Goal: Find specific page/section: Find specific page/section

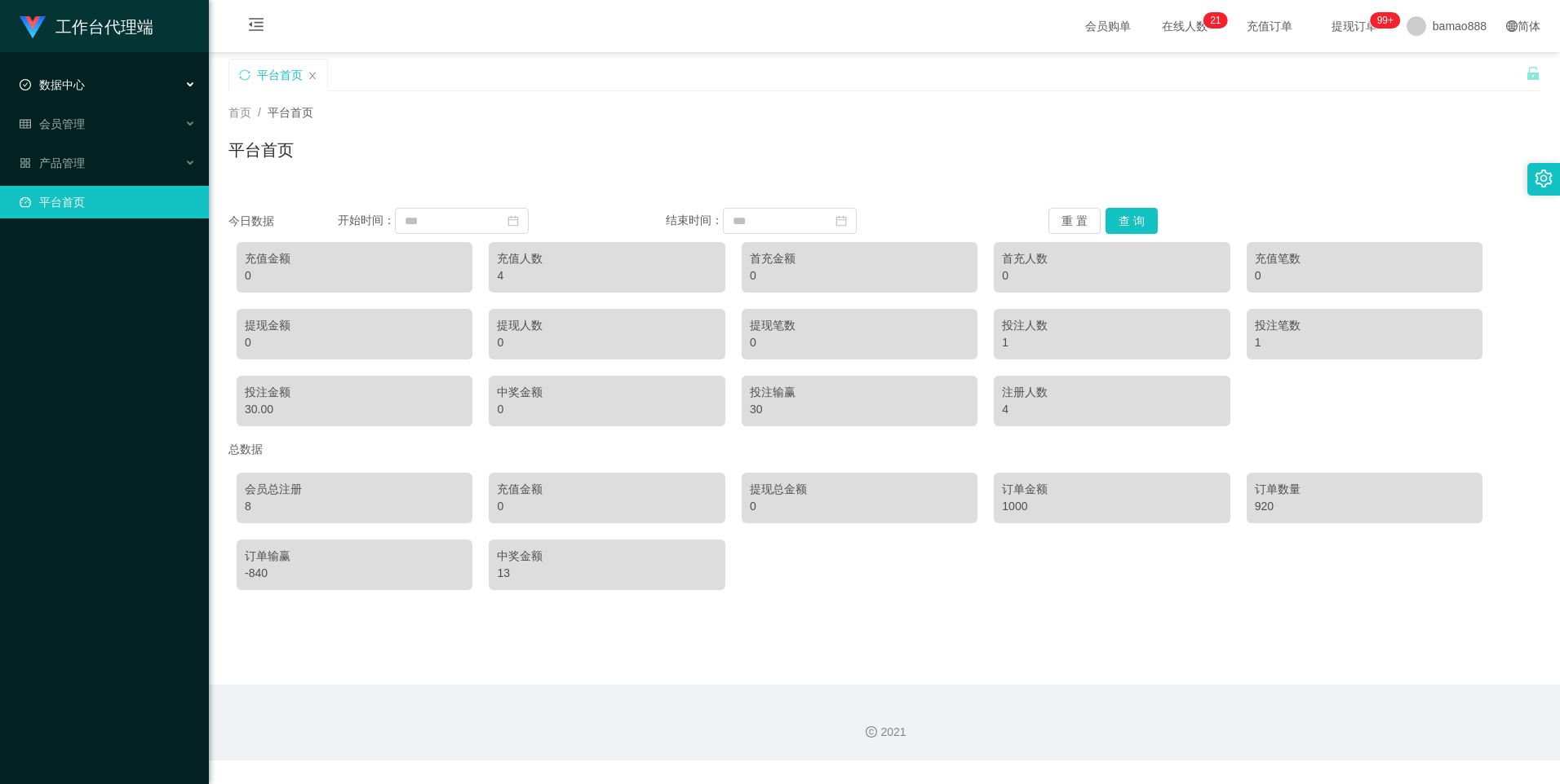
click at [111, 83] on div "数据中心" at bounding box center [104, 85] width 208 height 33
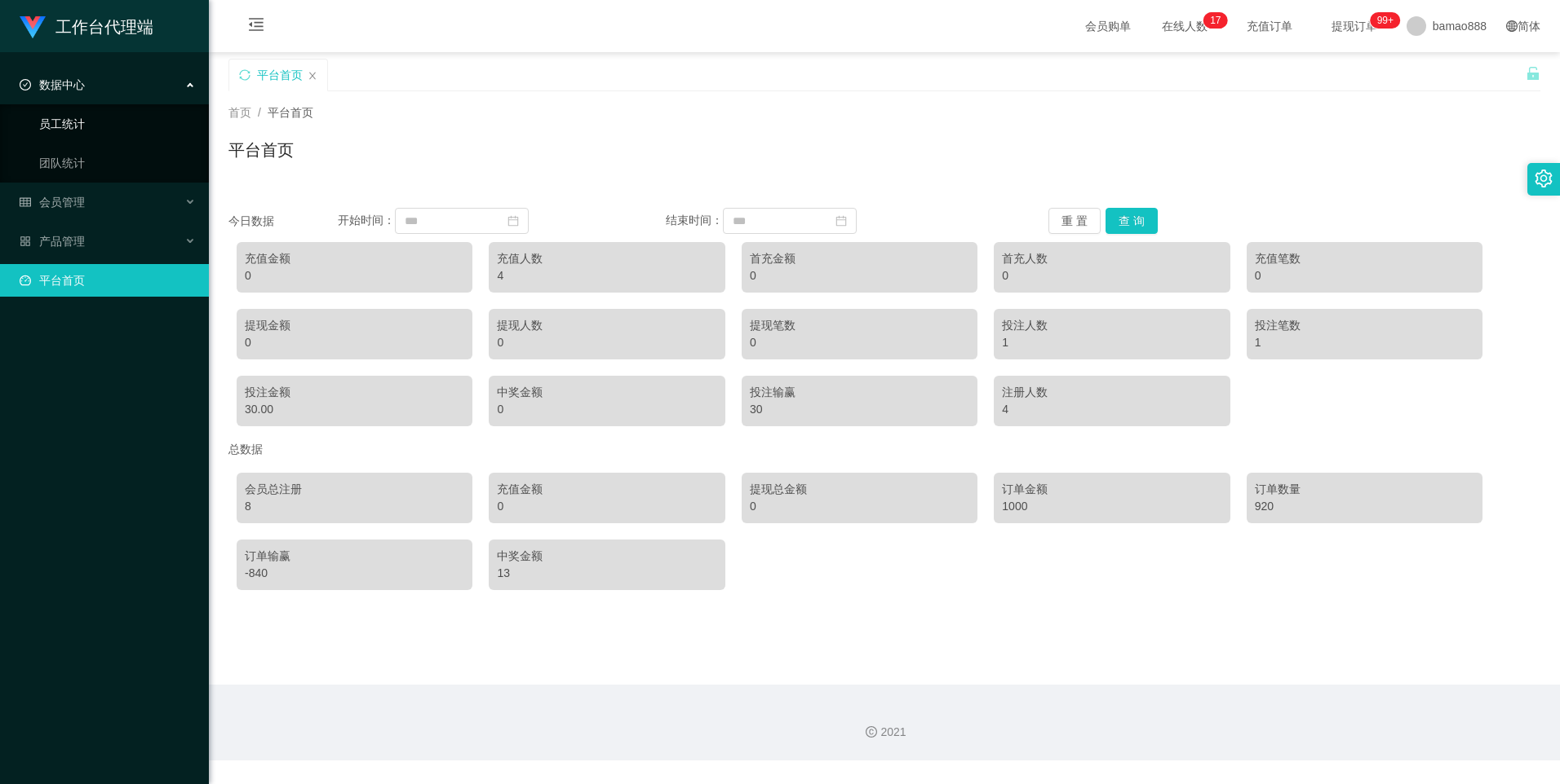
click at [129, 120] on link "员工统计" at bounding box center [118, 124] width 156 height 33
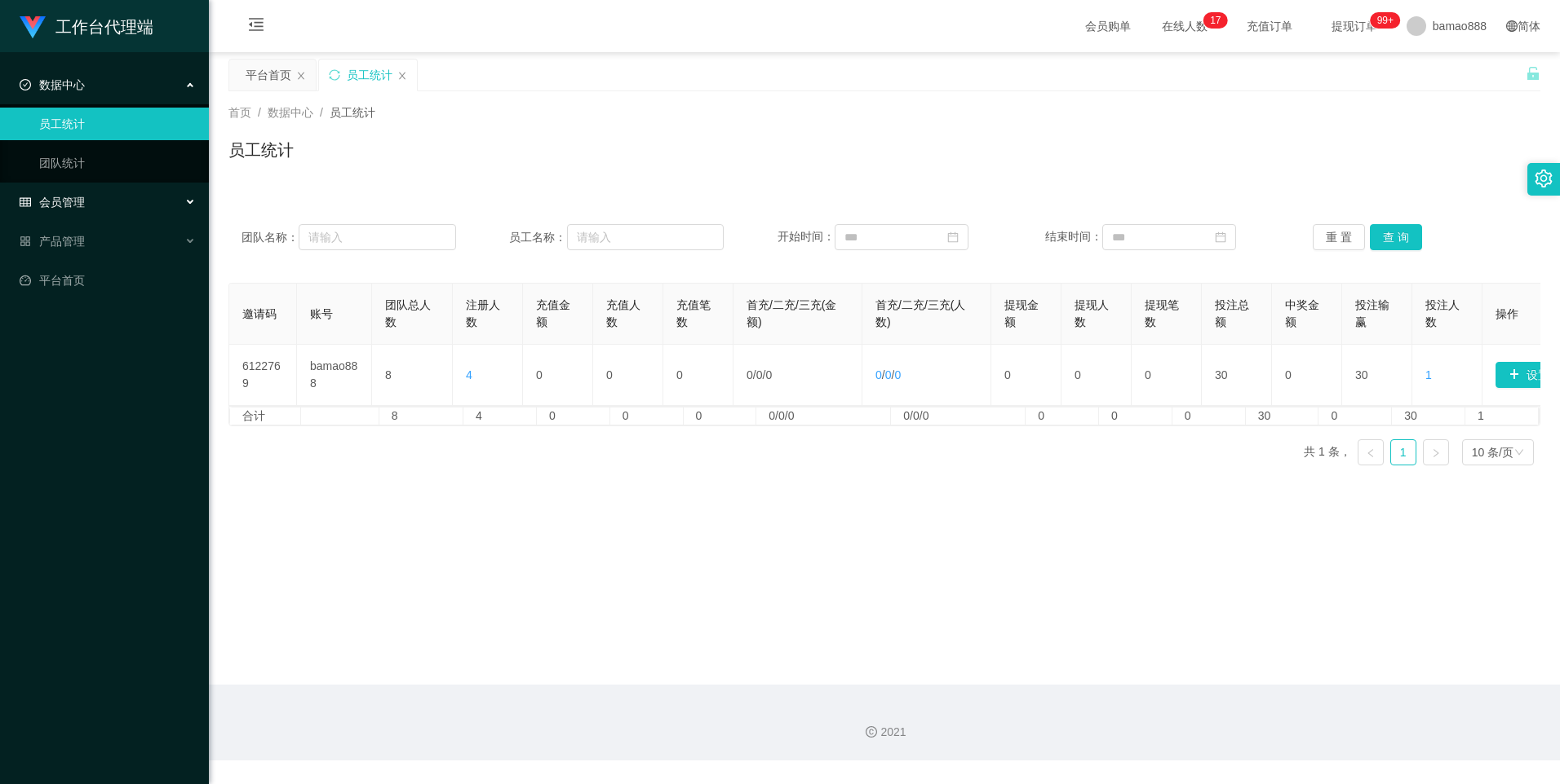
click at [94, 213] on div "会员管理" at bounding box center [104, 203] width 208 height 33
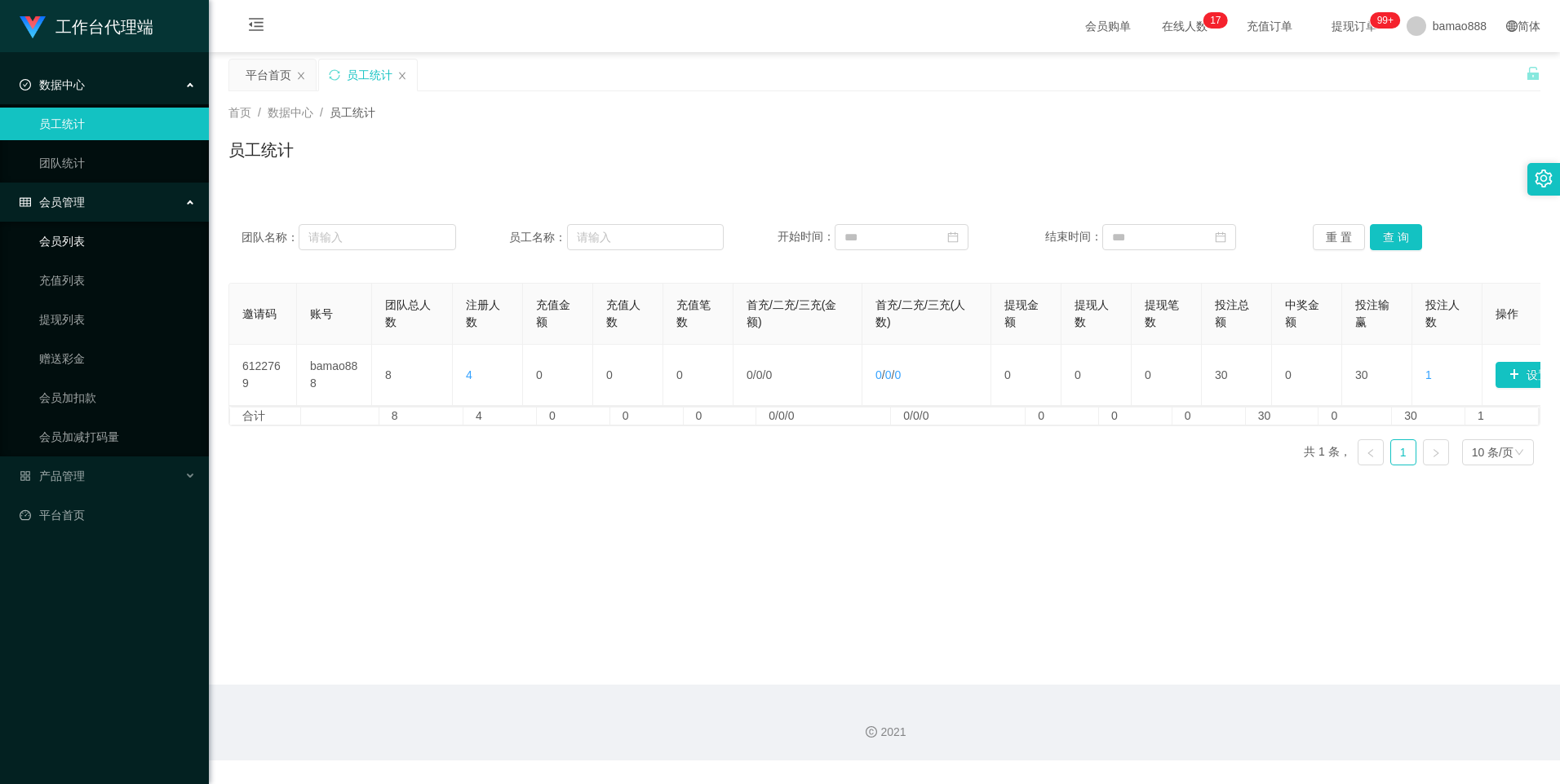
click at [99, 240] on link "会员列表" at bounding box center [118, 241] width 156 height 33
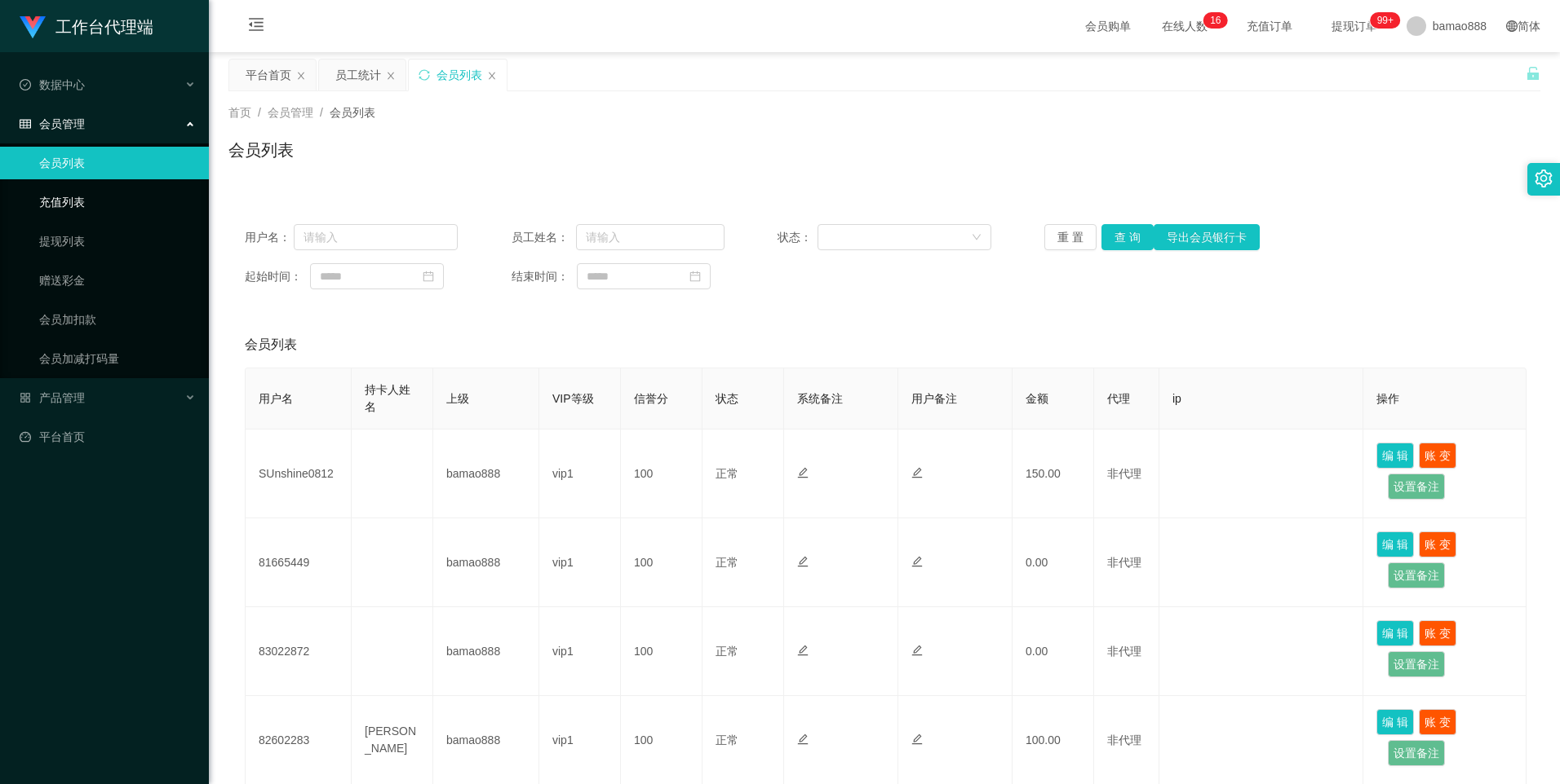
click at [99, 203] on link "充值列表" at bounding box center [118, 203] width 156 height 33
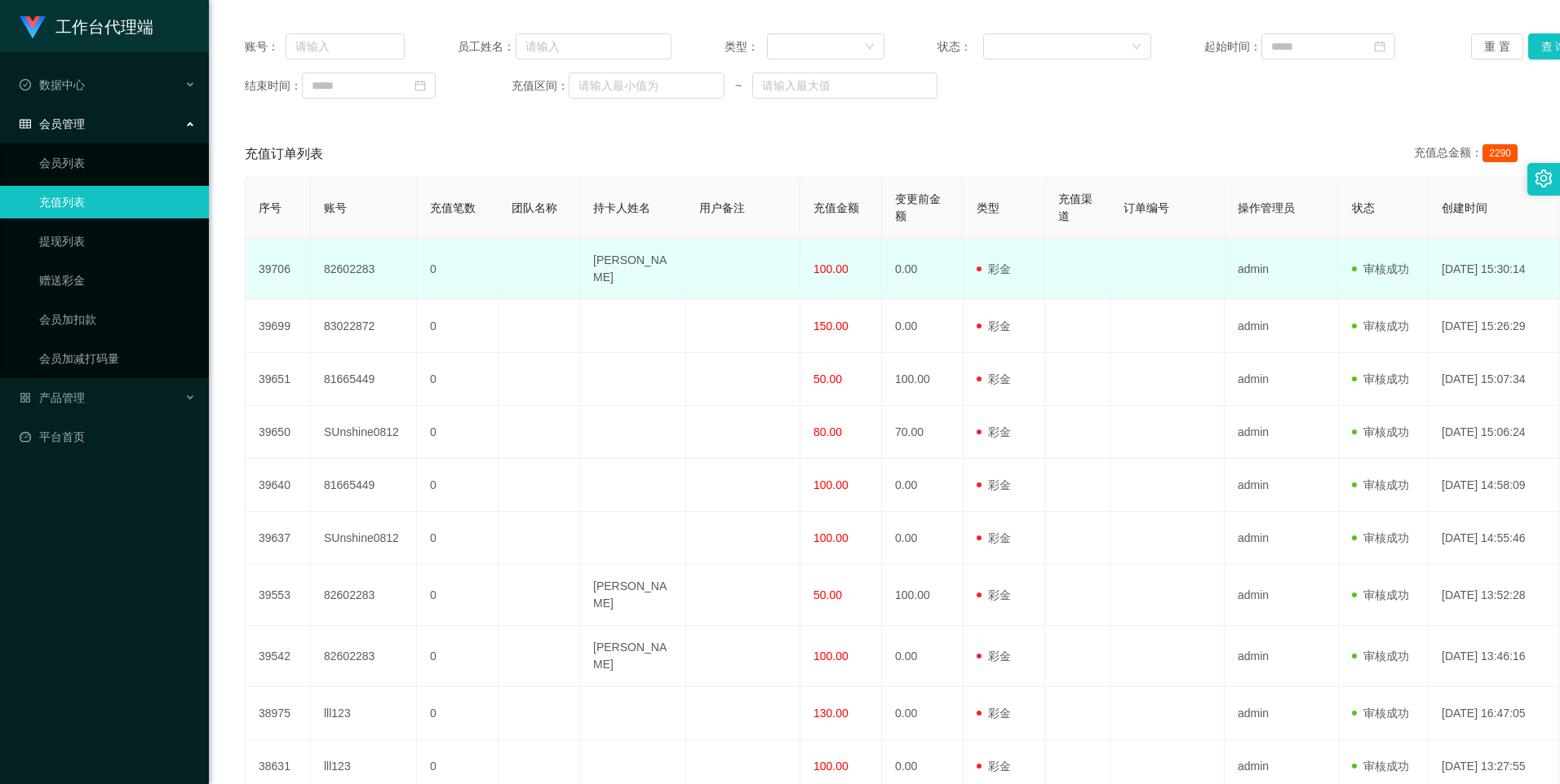
scroll to position [165, 0]
